Goal: Task Accomplishment & Management: Manage account settings

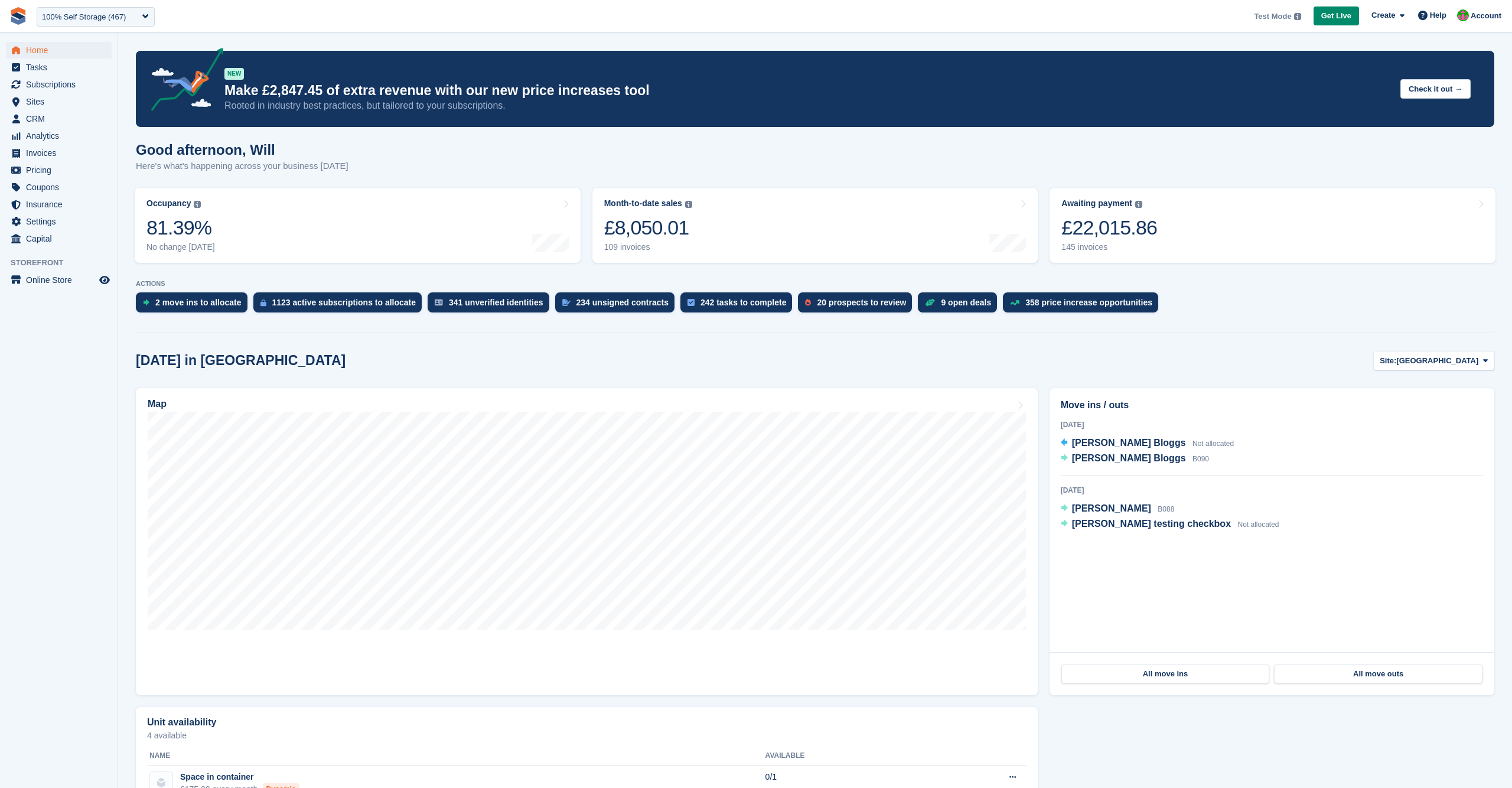
click at [1294, 17] on img at bounding box center [1298, 16] width 7 height 7
click at [1400, 17] on icon at bounding box center [1402, 15] width 5 height 8
click at [1207, 40] on section "NEW Make £2,847.45 of extra revenue with our new price increases tool Rooted in…" at bounding box center [815, 602] width 1394 height 1204
click at [1144, 84] on p "Make £2,847.45 of extra revenue with our new price increases tool" at bounding box center [808, 90] width 1167 height 17
click at [292, 303] on div "1123 active subscriptions to allocate" at bounding box center [344, 302] width 144 height 10
